Goal: Task Accomplishment & Management: Use online tool/utility

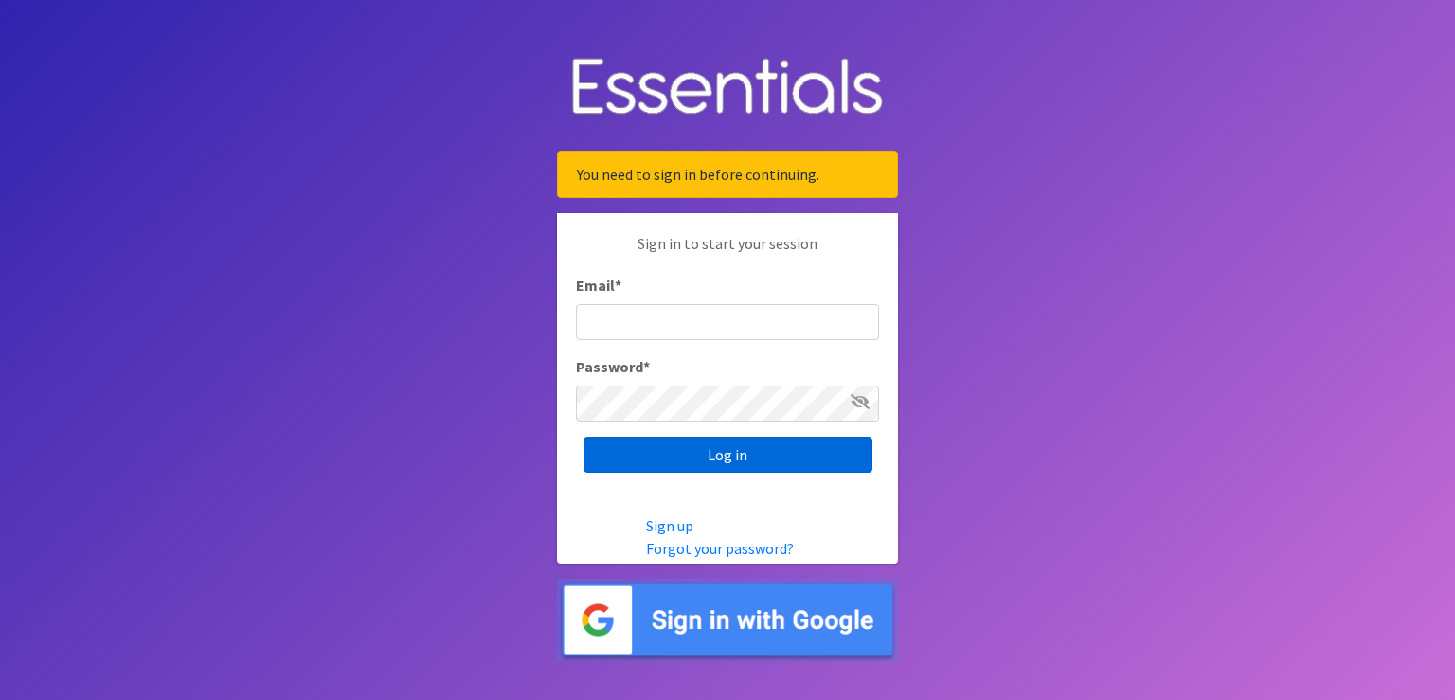
type input "renae.verstegen@unitedwayfoxcities.org"
click at [728, 465] on input "Log in" at bounding box center [727, 455] width 289 height 36
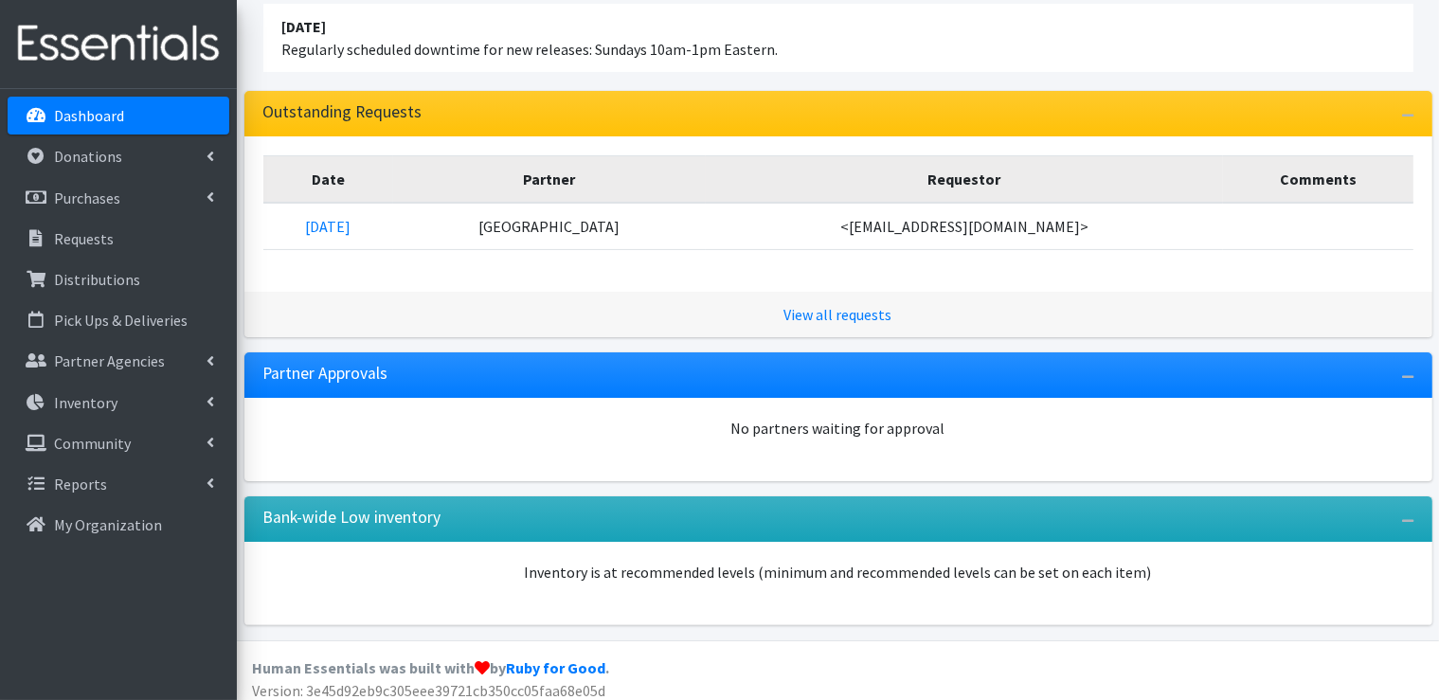
scroll to position [284, 0]
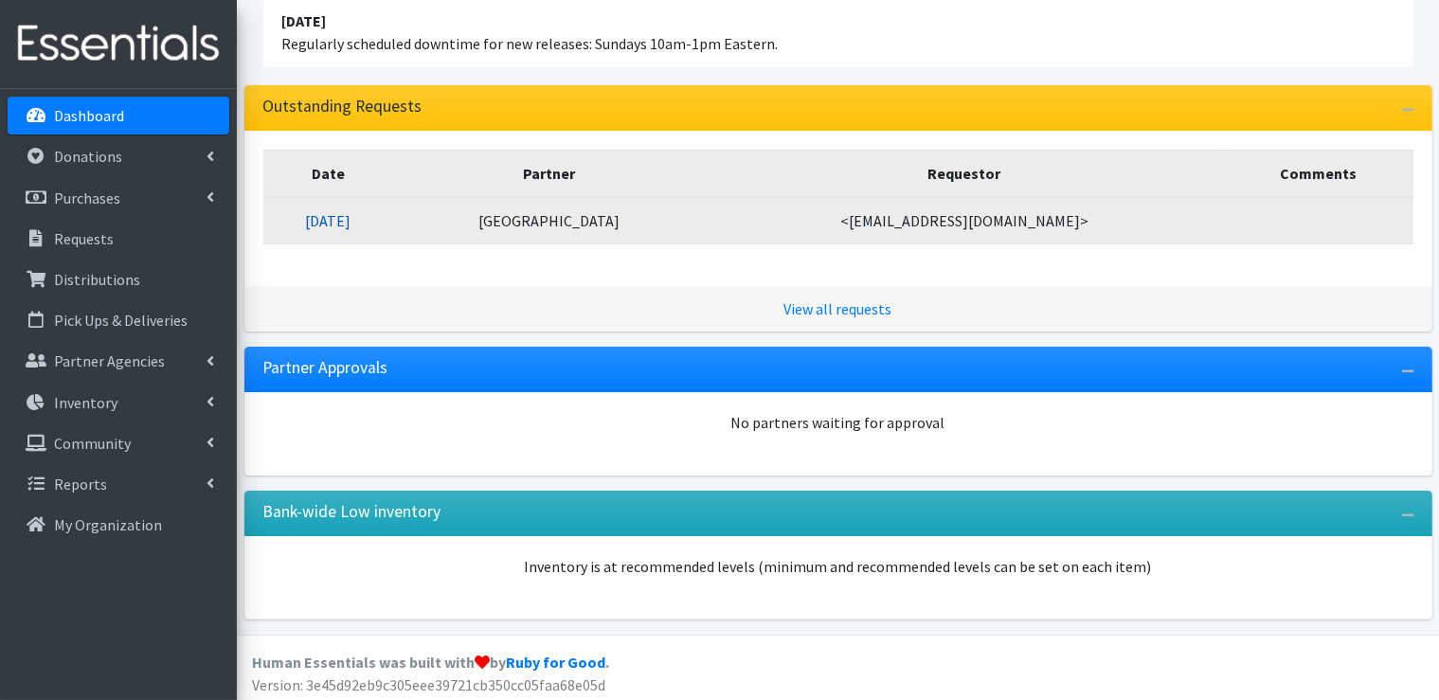
click at [350, 226] on link "09/15/2025" at bounding box center [327, 220] width 45 height 19
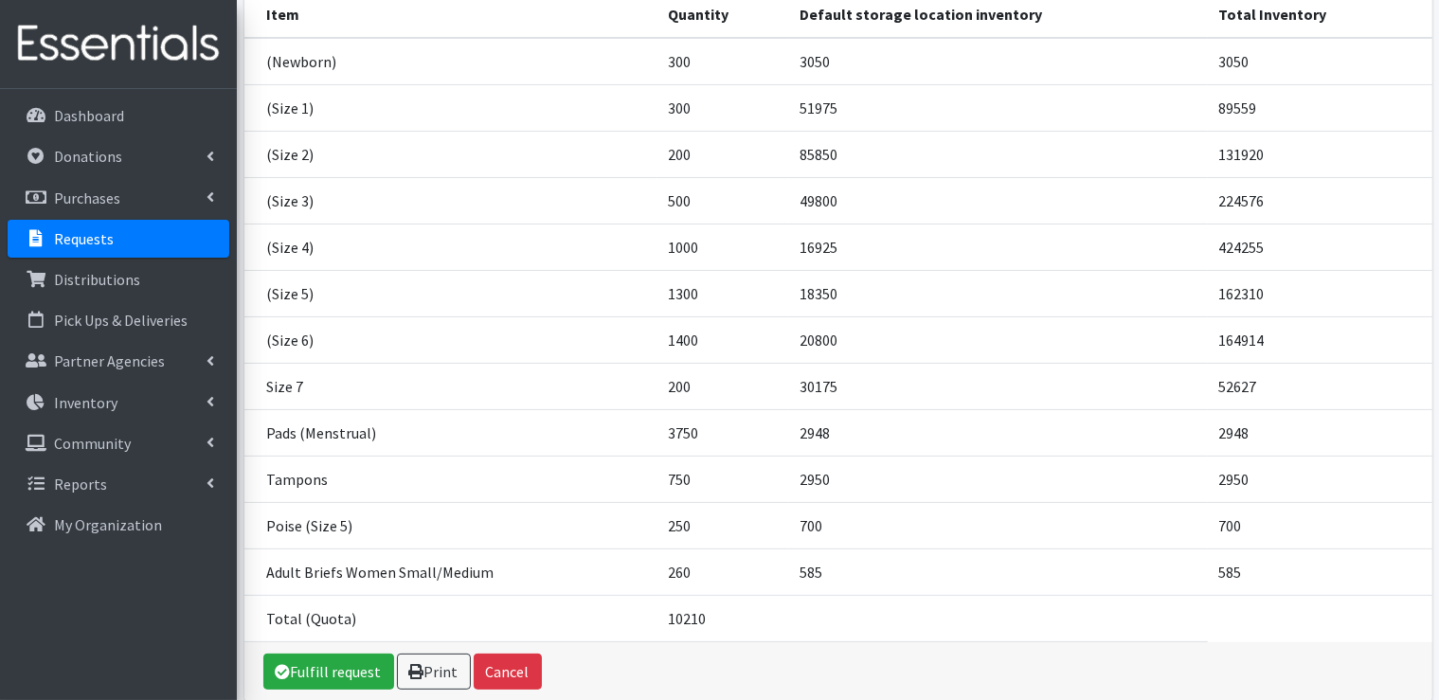
scroll to position [367, 0]
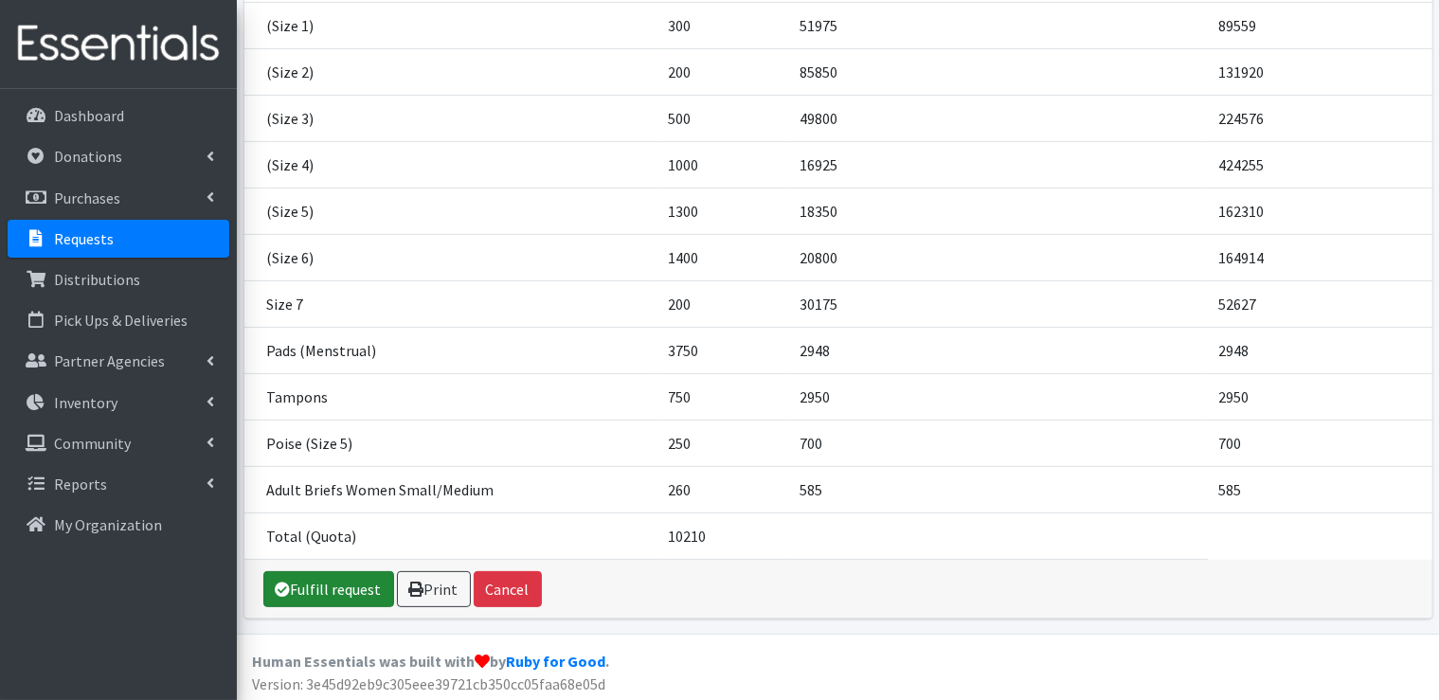
click at [352, 580] on link "Fulfill request" at bounding box center [328, 589] width 131 height 36
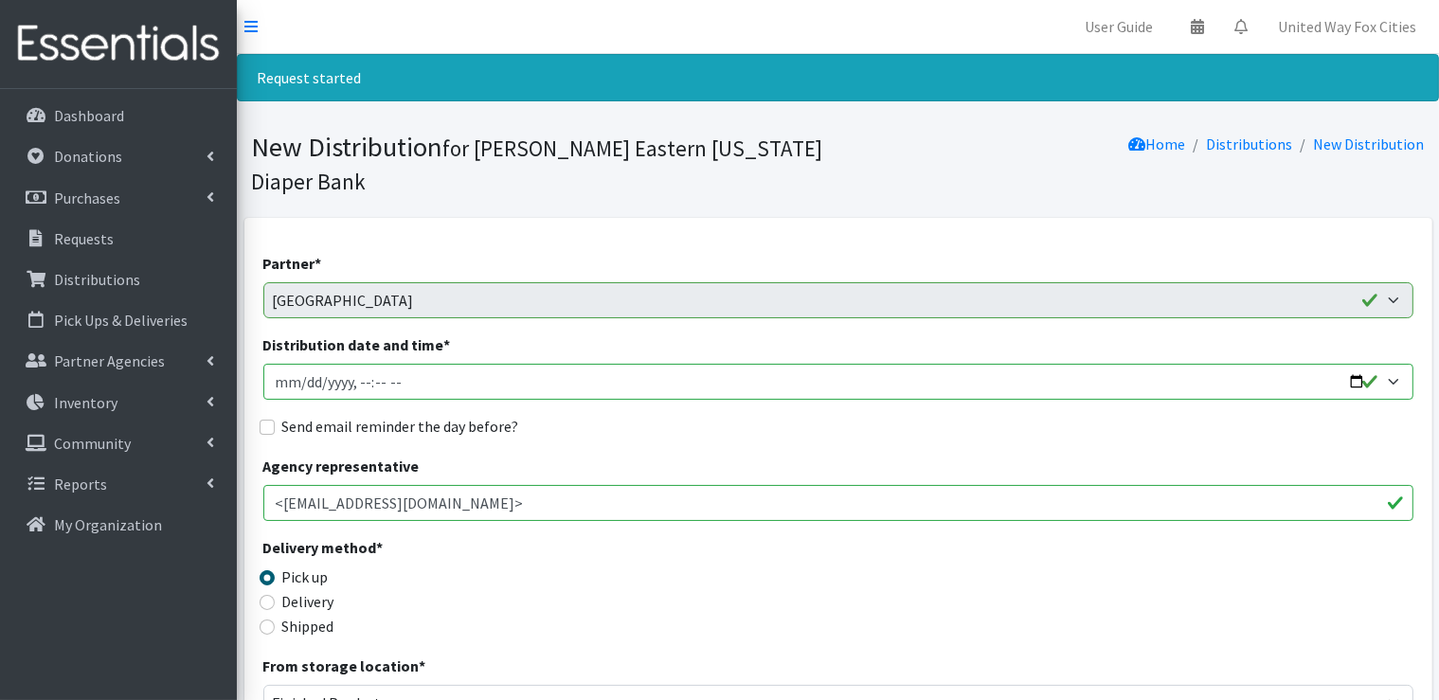
click at [463, 382] on input "Distribution date and time *" at bounding box center [838, 382] width 1150 height 36
click at [1359, 382] on input "Distribution date and time *" at bounding box center [838, 382] width 1150 height 36
type input "2025-09-25T09:00"
click at [713, 457] on div "Agency representative <mjzimmer5z@netscape.net>" at bounding box center [838, 488] width 1150 height 66
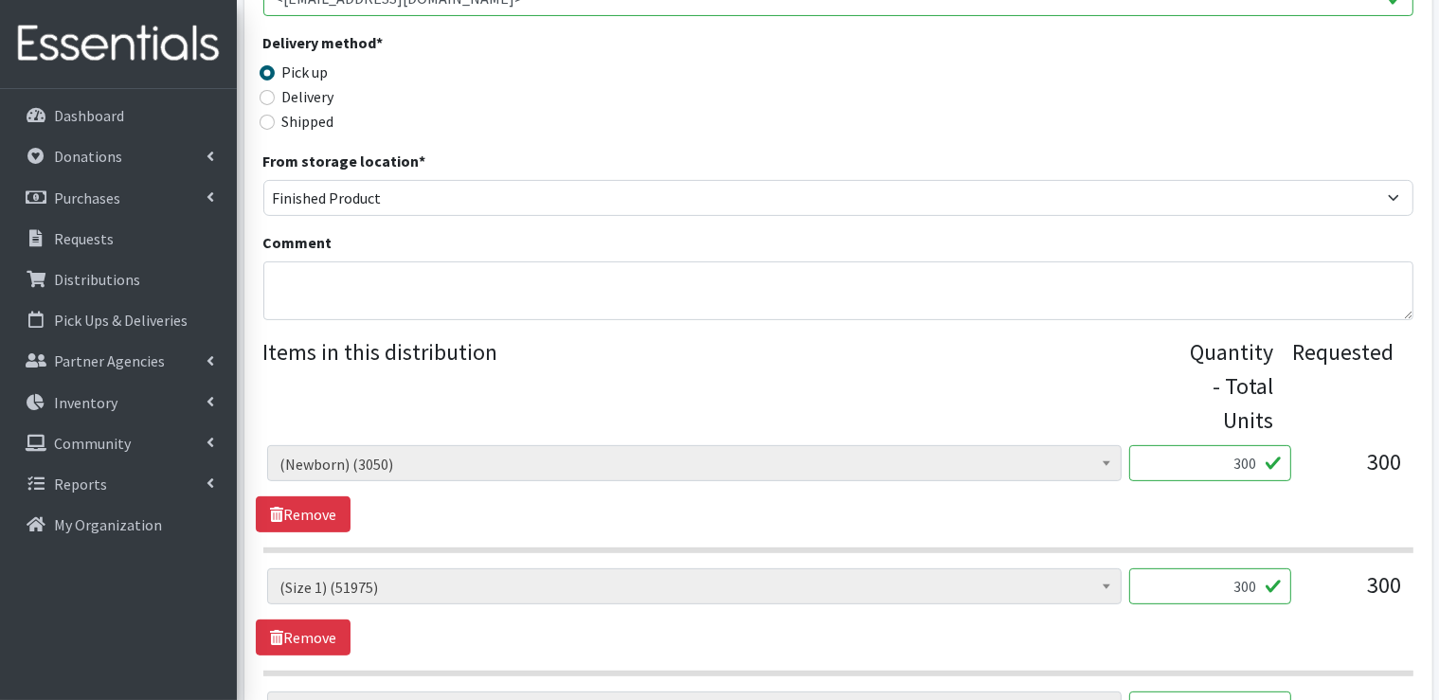
scroll to position [474, 0]
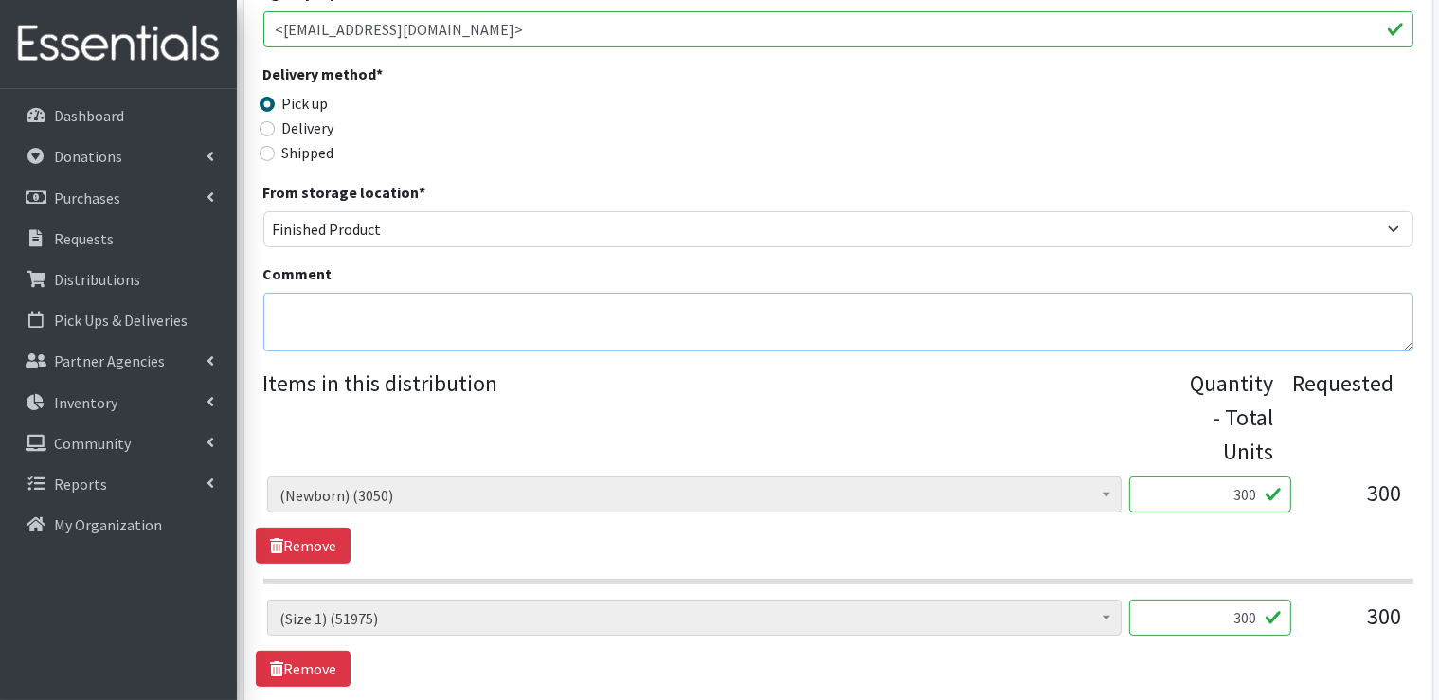
click at [458, 303] on textarea "Comment" at bounding box center [838, 322] width 1150 height 59
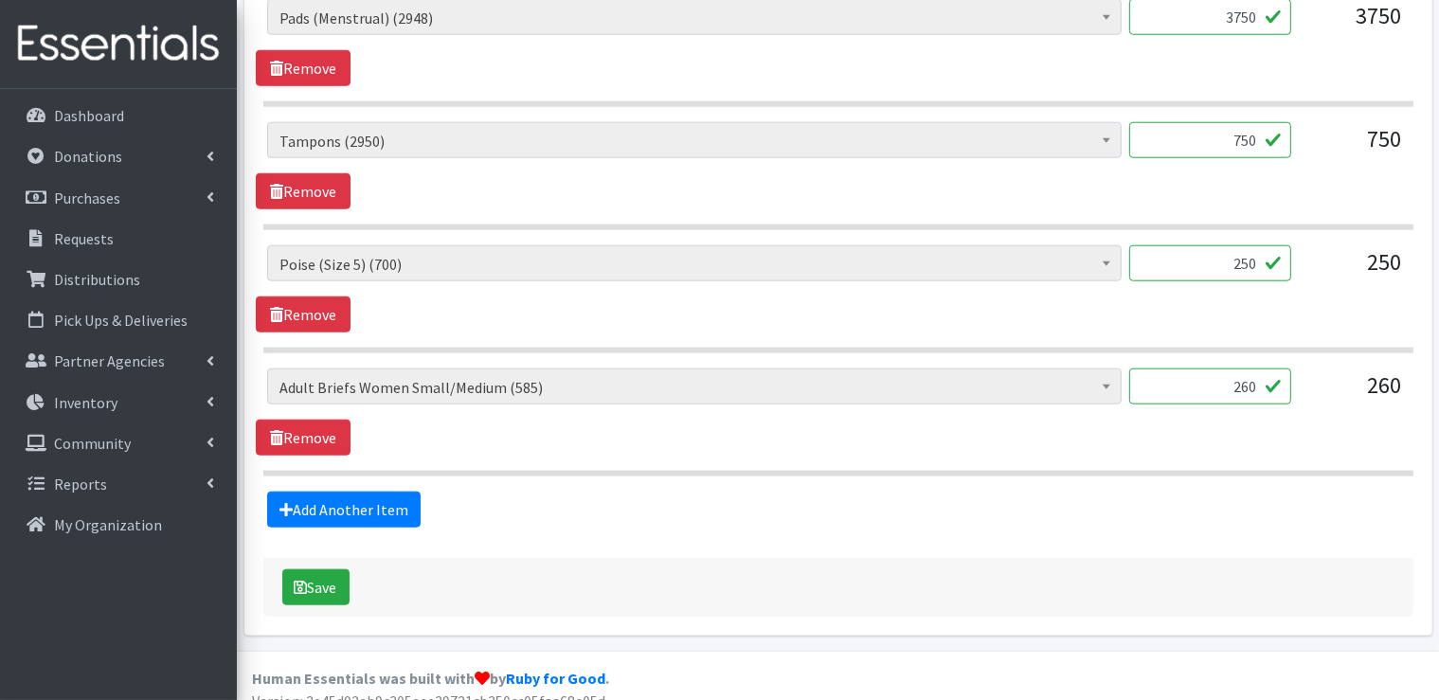
scroll to position [1949, 0]
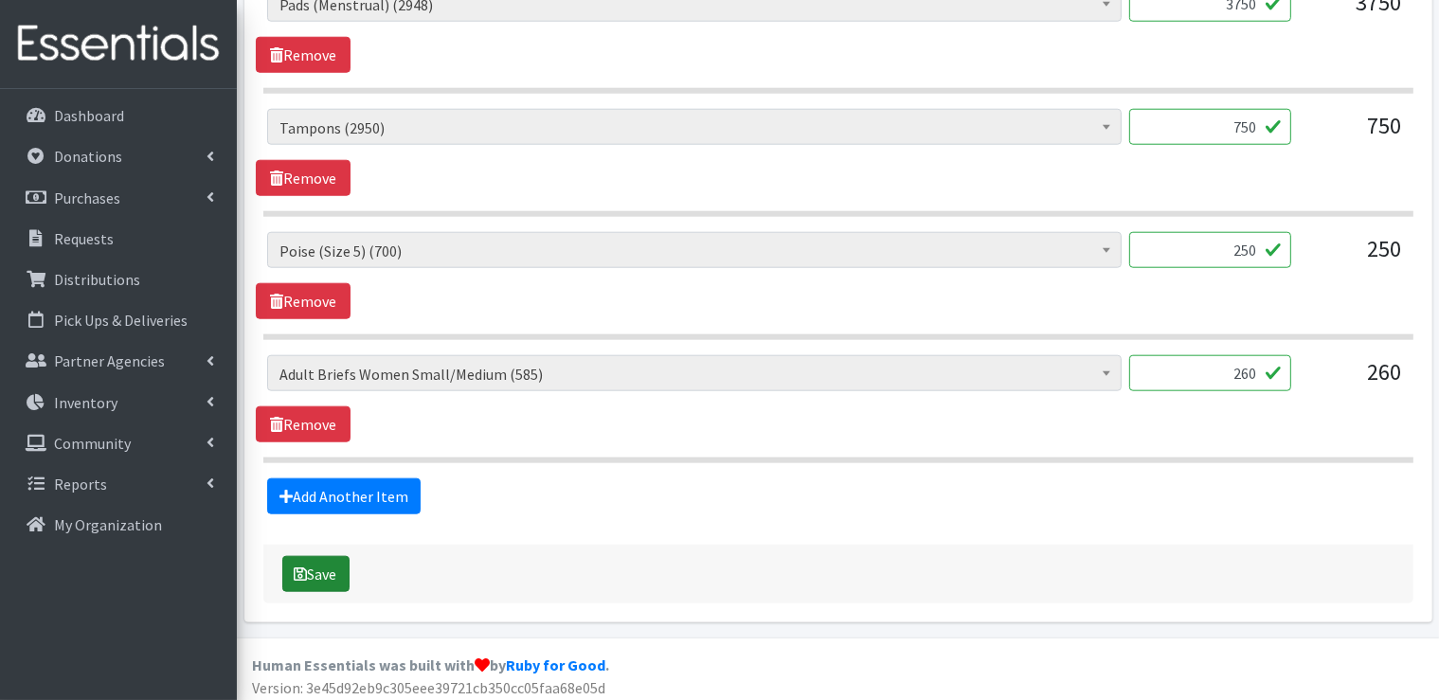
type textarea "You may pick up any time between the hours of 9am-1pm Thursday, September 25."
click at [322, 574] on button "Save" at bounding box center [315, 574] width 67 height 36
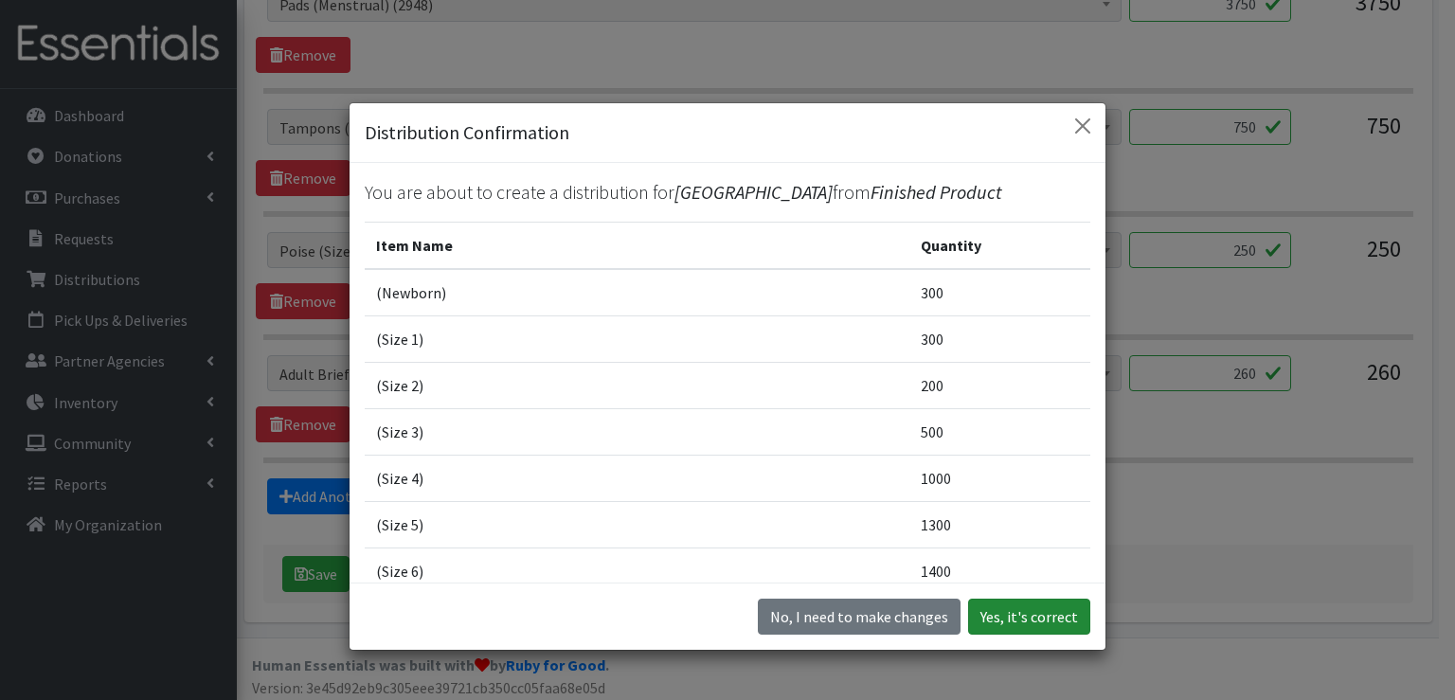
click at [1032, 622] on button "Yes, it's correct" at bounding box center [1029, 617] width 122 height 36
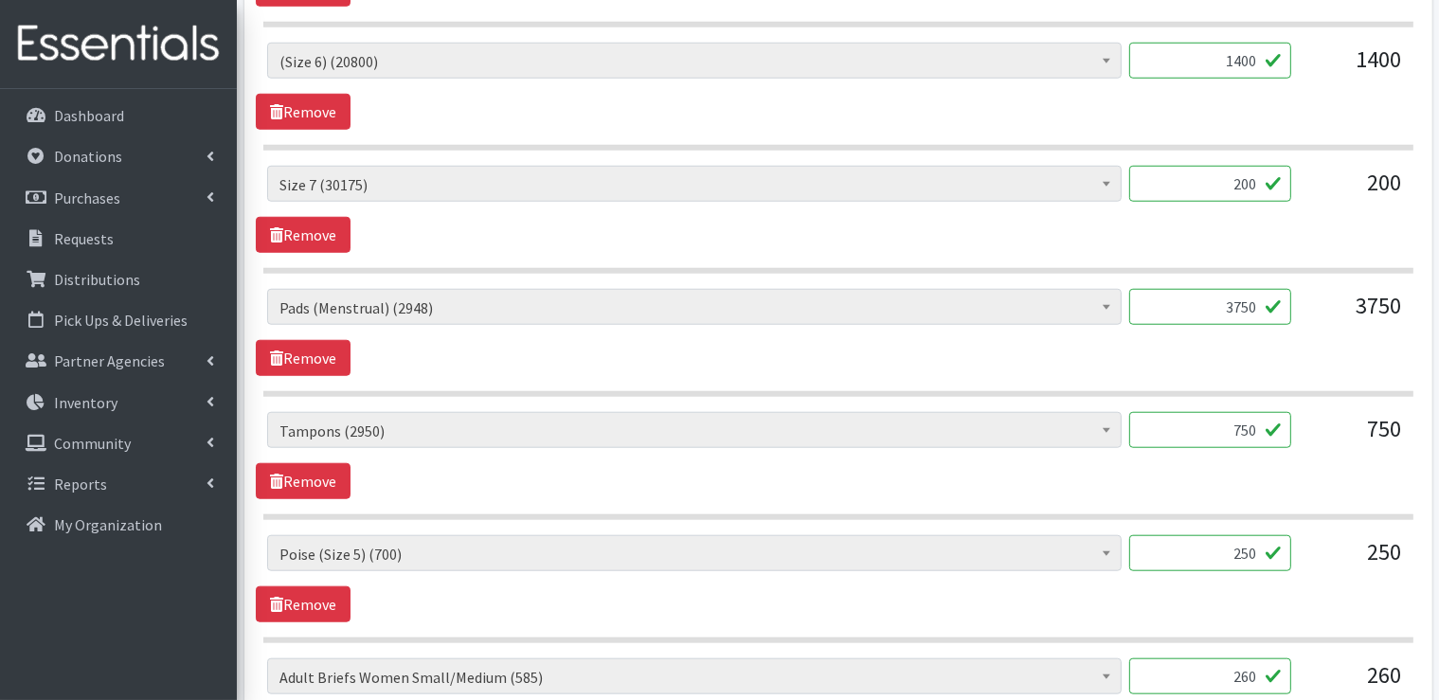
scroll to position [1705, 0]
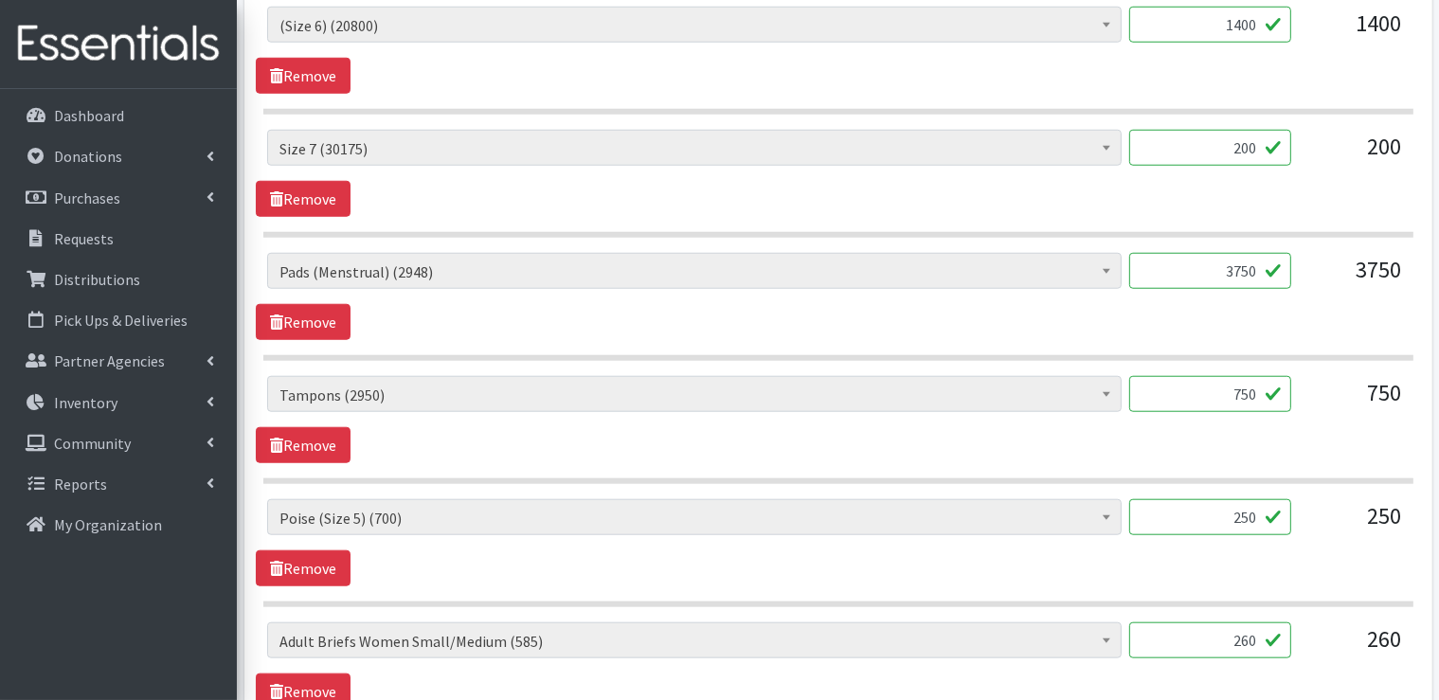
click at [1261, 264] on input "3750" at bounding box center [1210, 271] width 162 height 36
